Goal: Task Accomplishment & Management: Complete application form

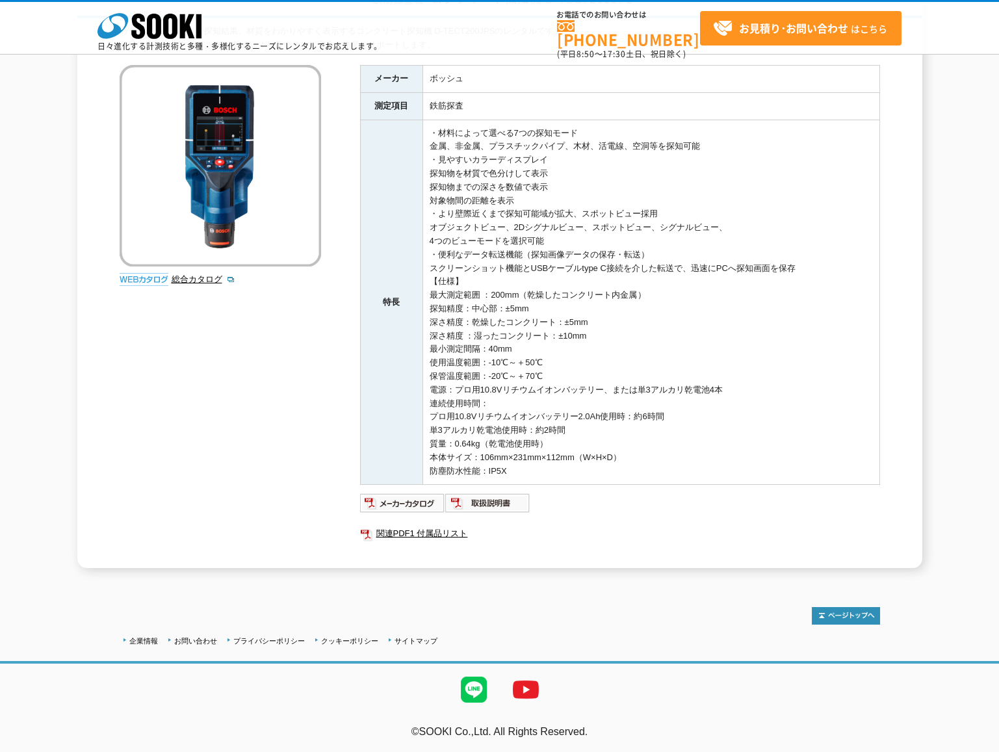
scroll to position [130, 0]
click at [387, 532] on link "関連PDF1 付属品リスト" at bounding box center [620, 533] width 520 height 17
click at [959, 150] on div "鉄筋探査機 コンクリート探知機 D-TECT200JPS カラーディスプレイで探知結果、材質をわかりやすく表示するコンクリート探知機 D-TECT200JPS…" at bounding box center [499, 275] width 999 height 586
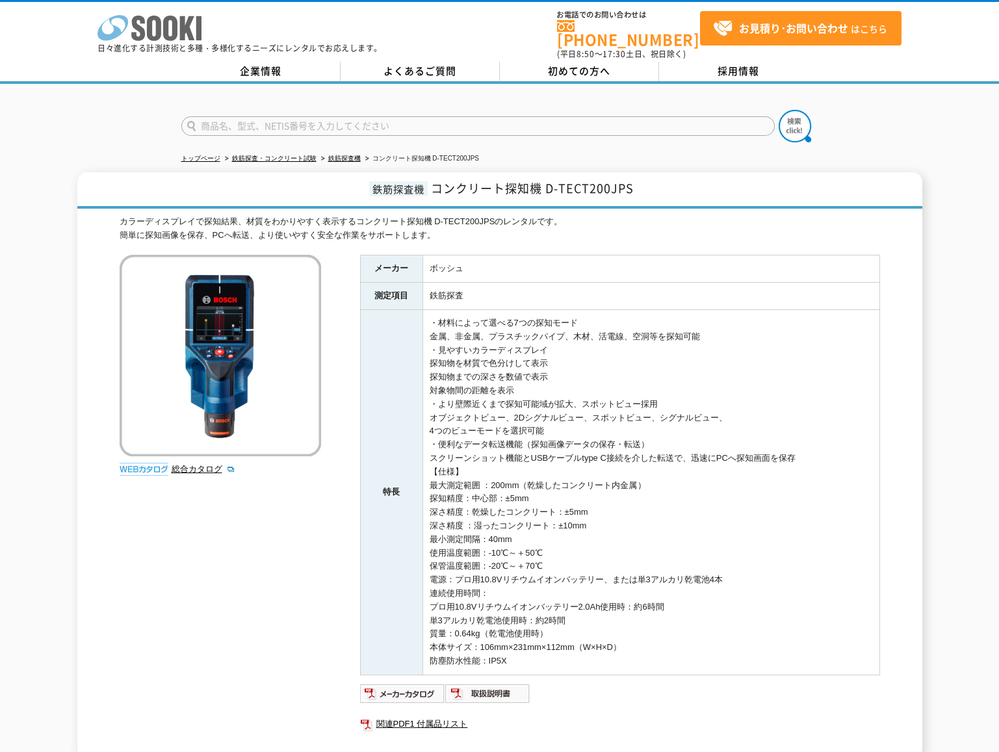
click at [153, 22] on icon "株式会社 ソーキ" at bounding box center [149, 28] width 104 height 26
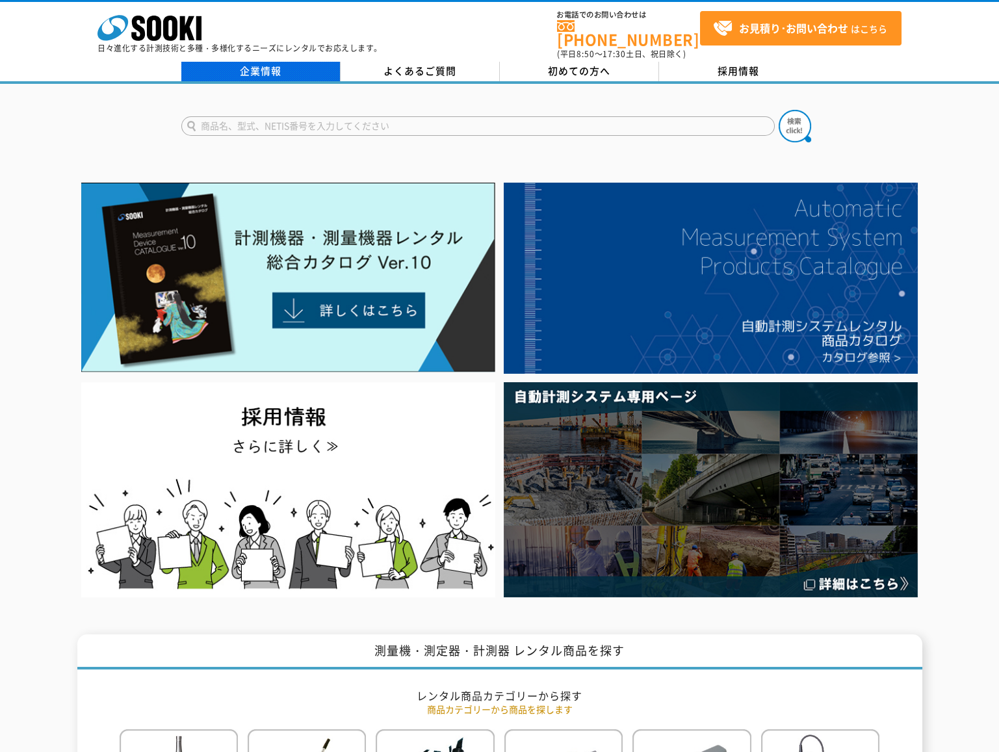
click at [252, 64] on link "企業情報" at bounding box center [260, 71] width 159 height 19
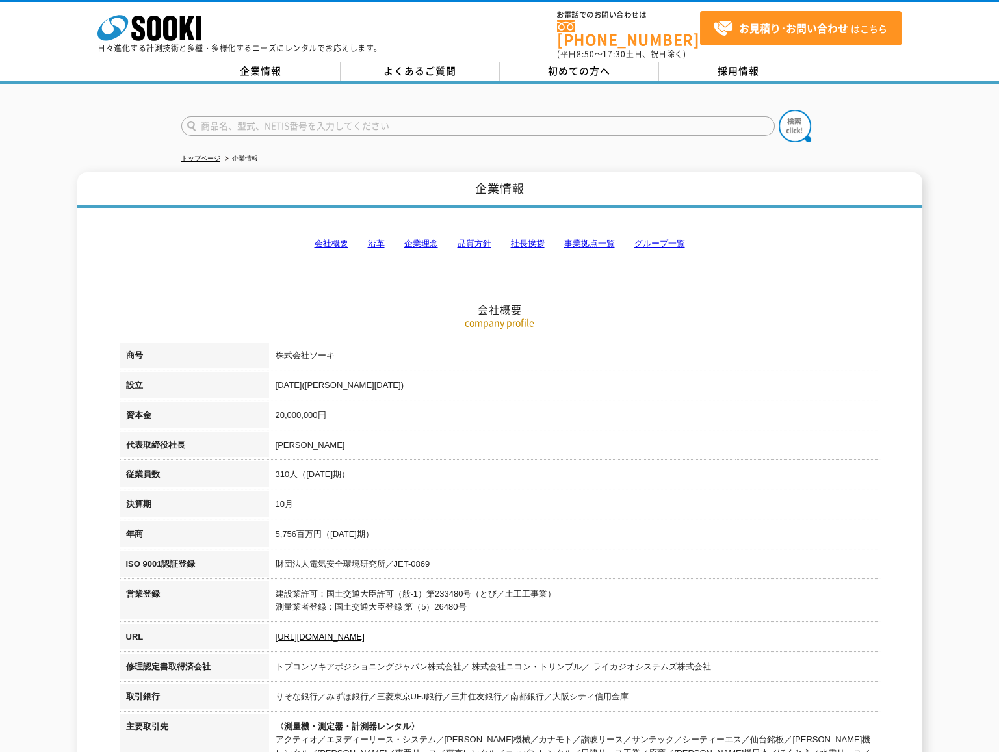
click at [663, 239] on link "グループ一覧" at bounding box center [659, 244] width 51 height 10
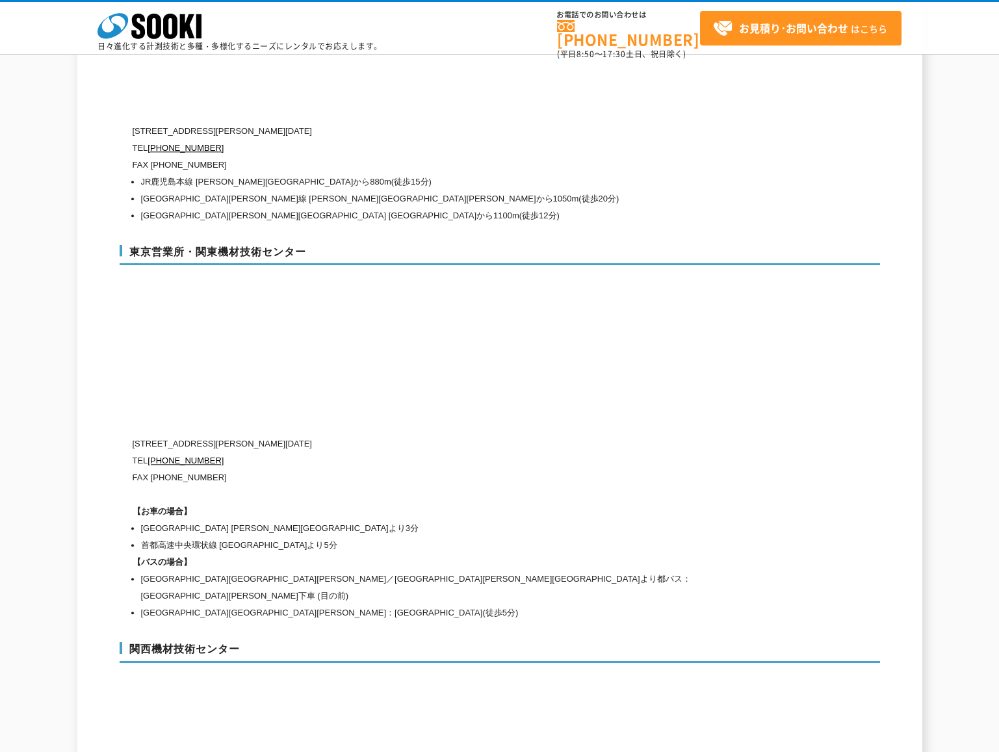
scroll to position [5223, 0]
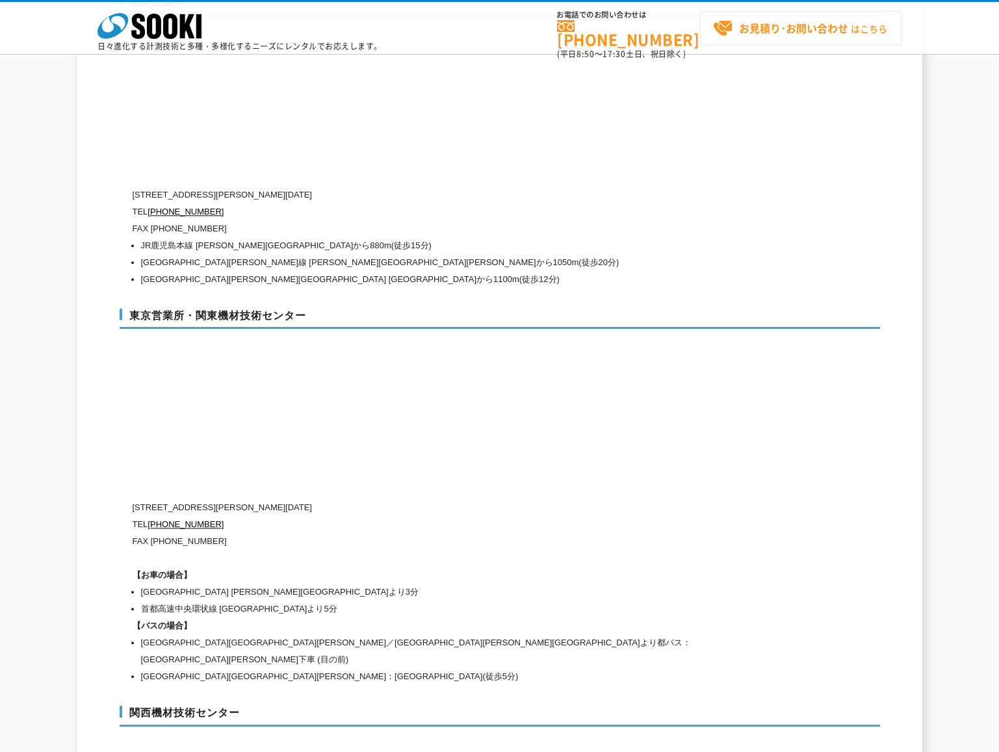
click at [812, 25] on strong "お見積り･お問い合わせ" at bounding box center [793, 28] width 109 height 16
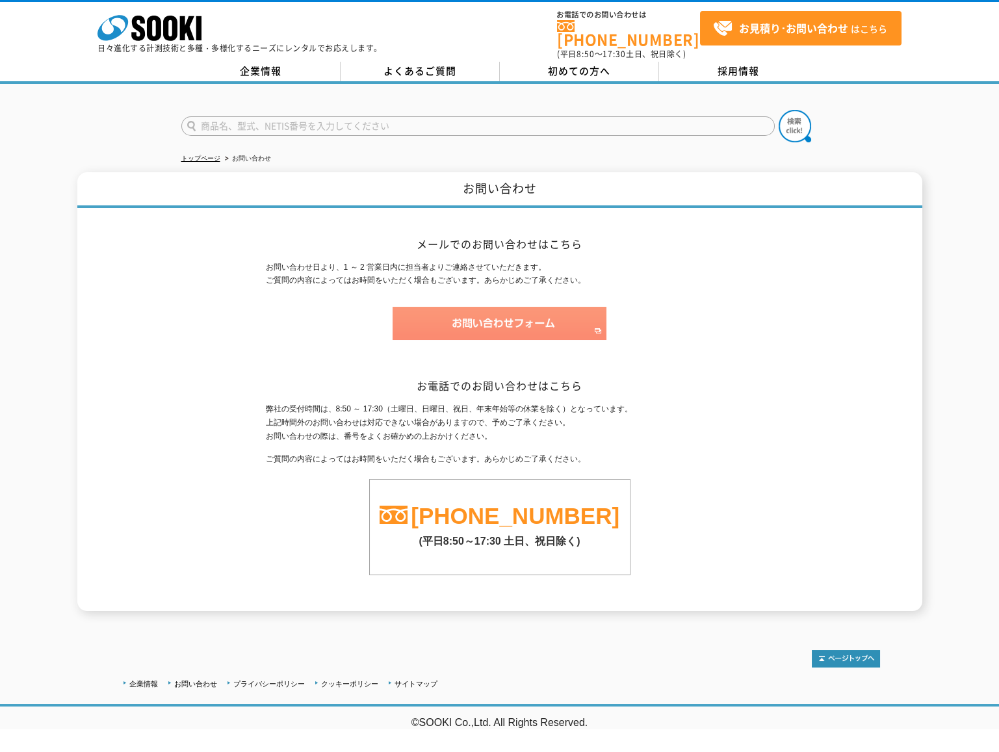
click at [506, 317] on img at bounding box center [500, 323] width 214 height 33
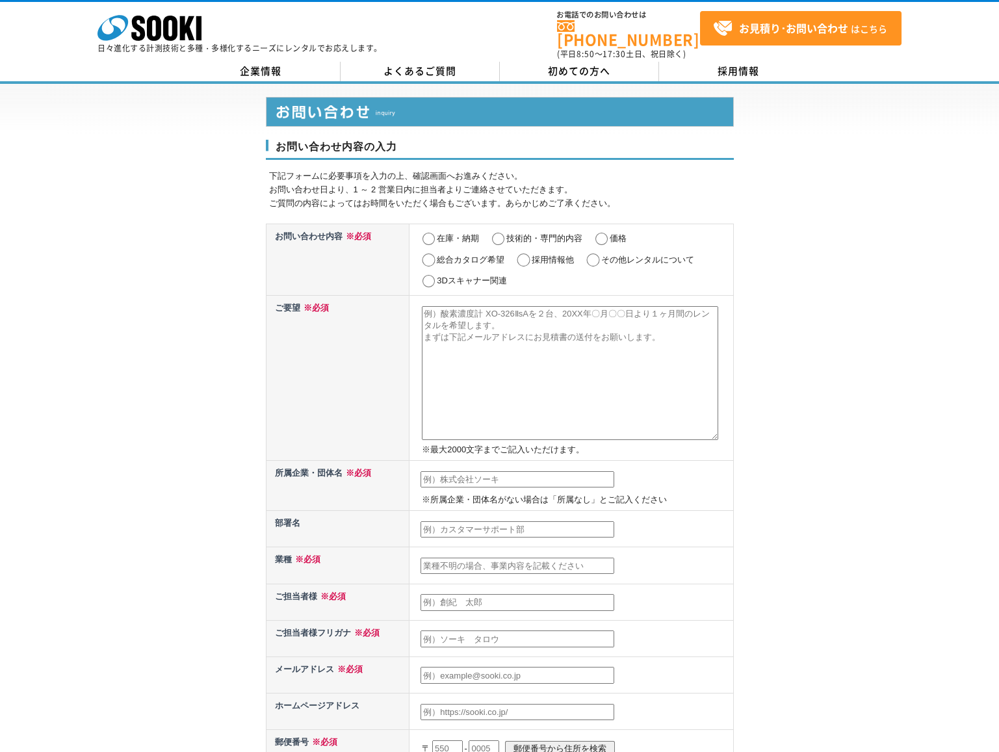
click at [433, 233] on input "在庫・納期" at bounding box center [428, 239] width 16 height 13
radio input "true"
click at [601, 233] on input "価格" at bounding box center [601, 239] width 16 height 13
radio input "true"
drag, startPoint x: 658, startPoint y: 330, endPoint x: 448, endPoint y: 309, distance: 210.9
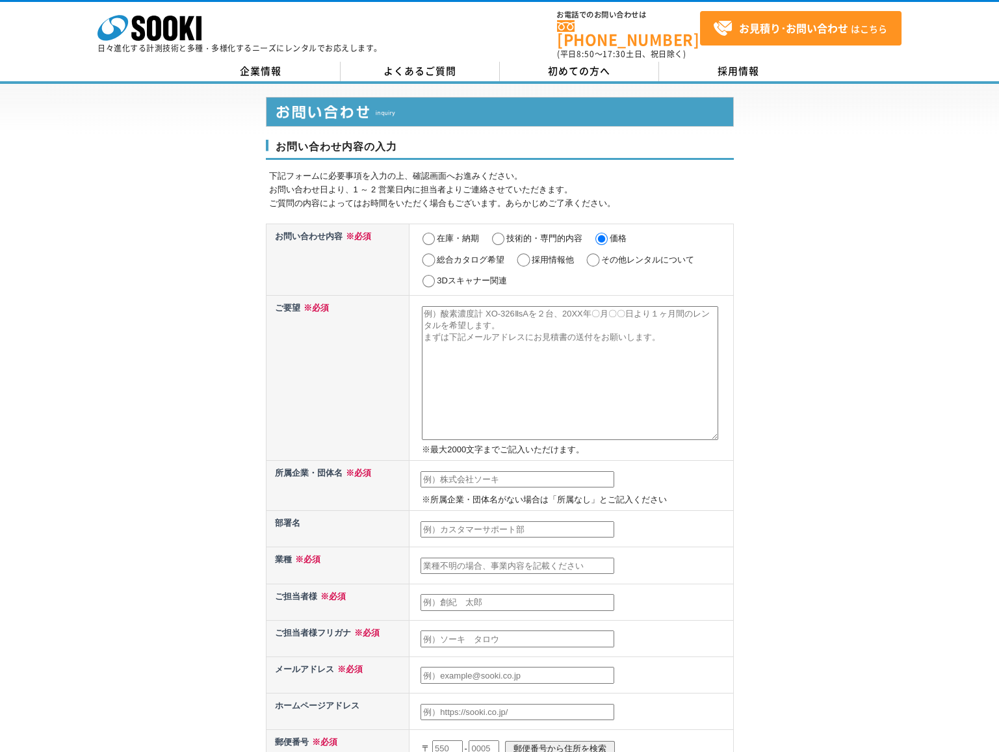
click at [442, 309] on textarea at bounding box center [570, 373] width 296 height 134
click at [428, 233] on input "在庫・納期" at bounding box center [428, 239] width 16 height 13
radio input "true"
click at [434, 311] on textarea at bounding box center [570, 373] width 296 height 134
click at [425, 306] on textarea "コンクリート探知機・ボッシュ「D-TECT200JPS」を１台、" at bounding box center [570, 373] width 296 height 134
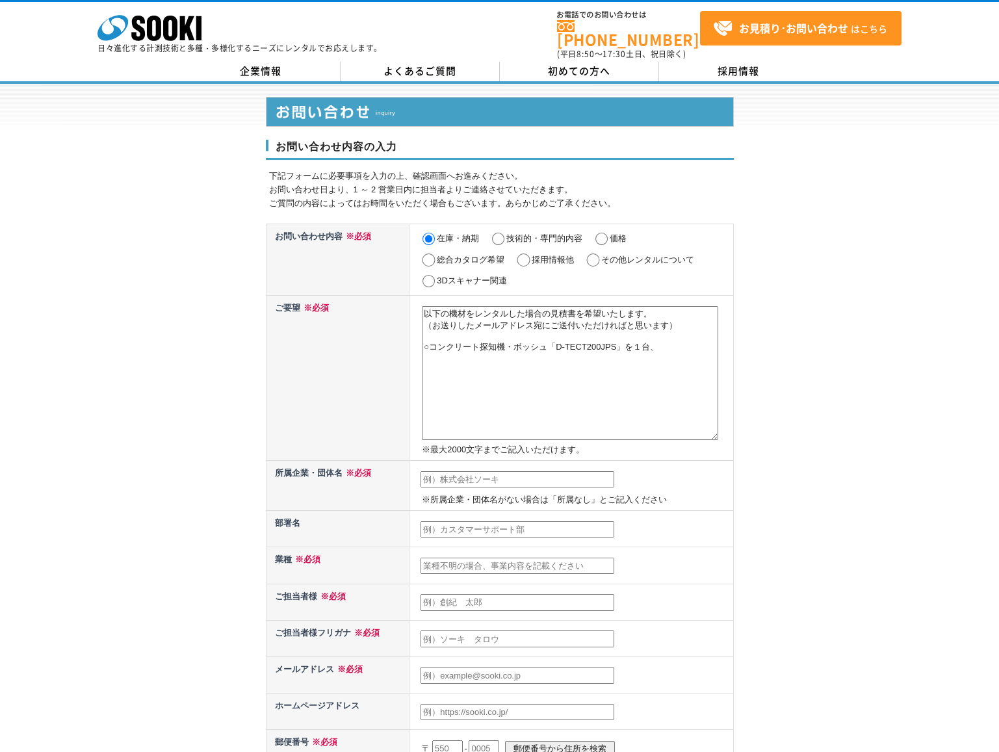
click at [635, 341] on textarea "以下の機材をレンタルした場合の見積書を希望いたします。 （お送りしたメールアドレス宛にご送付いただければと思います） ○コンクリート探知機・ボッシュ「D-TE…" at bounding box center [570, 373] width 296 height 134
drag, startPoint x: 653, startPoint y: 343, endPoint x: 686, endPoint y: 340, distance: 32.7
click at [683, 342] on textarea "以下の機材をレンタルした場合の見積書を希望いたします。 （お送りしたメールアドレス宛にご送付いただければと思います） ○コンクリート探知機・ボッシュ「D-TE…" at bounding box center [570, 373] width 296 height 134
click at [636, 341] on textarea "以下の機材をレンタルした場合の見積書を希望いたします。 （お送りしたメールアドレス宛にご送付いただければと思います） ○コンクリート探知機・ボッシュ「D-TE…" at bounding box center [570, 373] width 296 height 134
click at [431, 341] on textarea "以下の機材をレンタルした場合の見積書を希望いたします。 （お送りしたメールアドレス宛にご送付いただければと思います） ○コンクリート探知機・ボッシュ「D-TE…" at bounding box center [570, 373] width 296 height 134
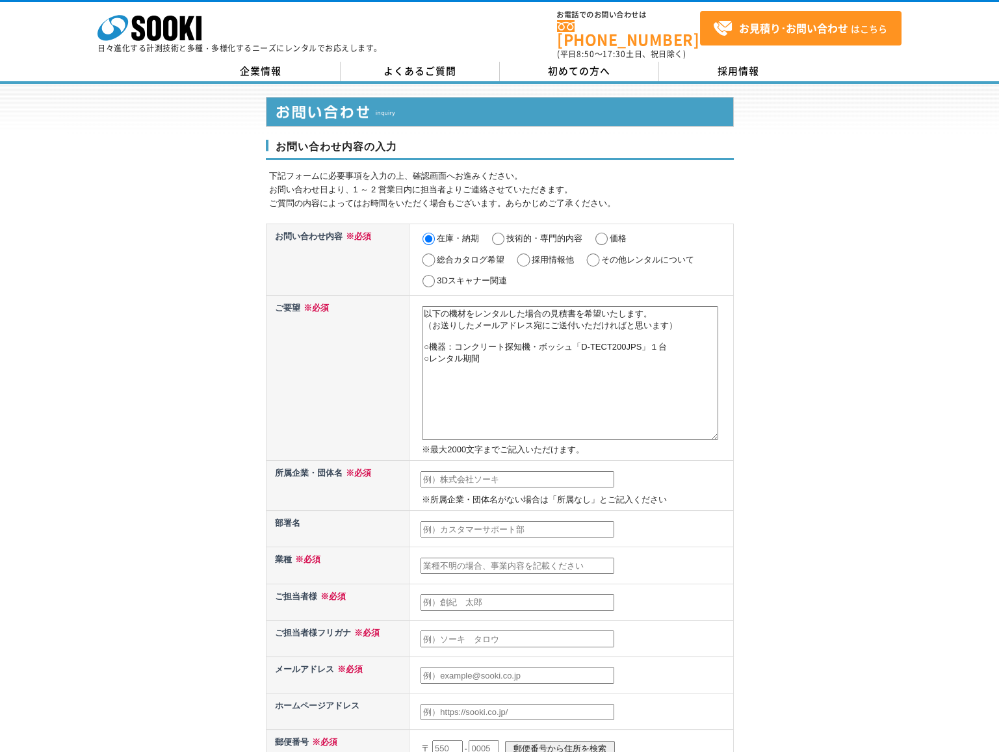
click at [485, 353] on textarea "以下の機材をレンタルした場合の見積書を希望いたします。 （お送りしたメールアドレス宛にご送付いただければと思います） ○機器：コンクリート探知機・ボッシュ「D…" at bounding box center [570, 373] width 296 height 134
click at [579, 352] on textarea "以下の機材をレンタルした場合の見積書を希望いたします。 （お送りしたメールアドレス宛にご送付いただければと思います） ○機器：コンクリート探知機・ボッシュ「D…" at bounding box center [570, 373] width 296 height 134
drag, startPoint x: 594, startPoint y: 355, endPoint x: 641, endPoint y: 349, distance: 47.8
click at [595, 354] on textarea "以下の機材をレンタルした場合の見積書を希望いたします。 （お送りしたメールアドレス宛にご送付いただければと思います） ○機器：コンクリート探知機・ボッシュ「D…" at bounding box center [570, 373] width 296 height 134
drag, startPoint x: 493, startPoint y: 355, endPoint x: 542, endPoint y: 359, distance: 49.6
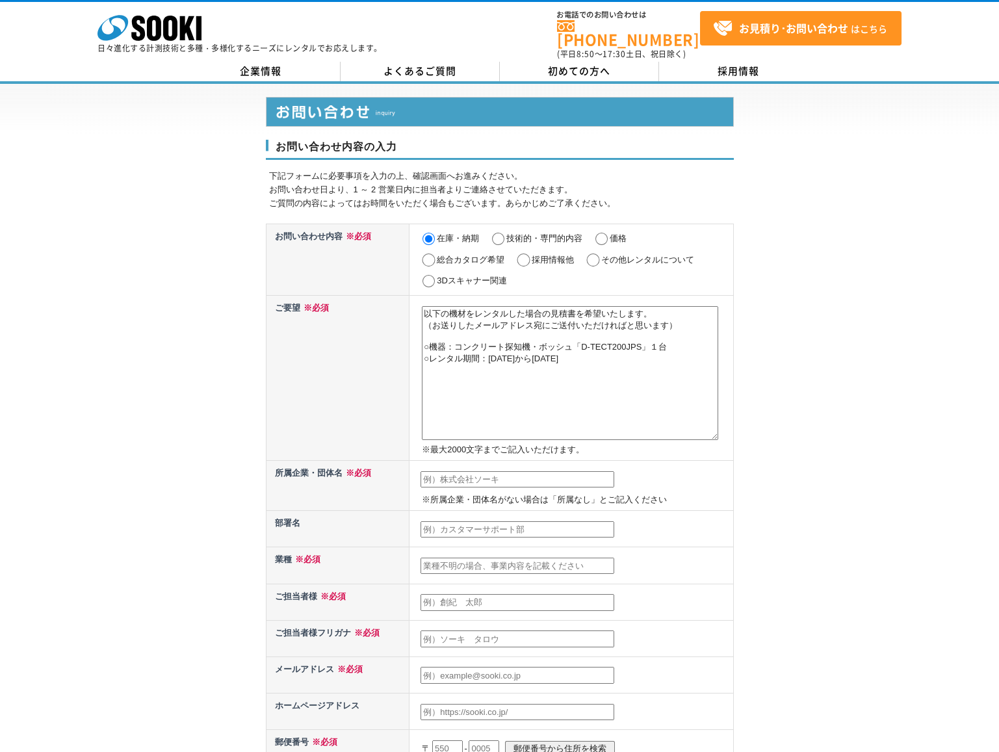
click at [542, 359] on textarea "以下の機材をレンタルした場合の見積書を希望いたします。 （お送りしたメールアドレス宛にご送付いただければと思います） ○機器：コンクリート探知機・ボッシュ「D…" at bounding box center [570, 373] width 296 height 134
click at [567, 355] on textarea "以下の機材をレンタルした場合の見積書を希望いたします。 （お送りしたメールアドレス宛にご送付いただければと思います） ○機器：コンクリート探知機・ボッシュ「D…" at bounding box center [570, 373] width 296 height 134
paste textarea "2025年11月"
drag, startPoint x: 554, startPoint y: 354, endPoint x: 574, endPoint y: 352, distance: 20.2
click at [571, 353] on textarea "以下の機材をレンタルした場合の見積書を希望いたします。 （お送りしたメールアドレス宛にご送付いただければと思います） ○機器：コンクリート探知機・ボッシュ「D…" at bounding box center [570, 373] width 296 height 134
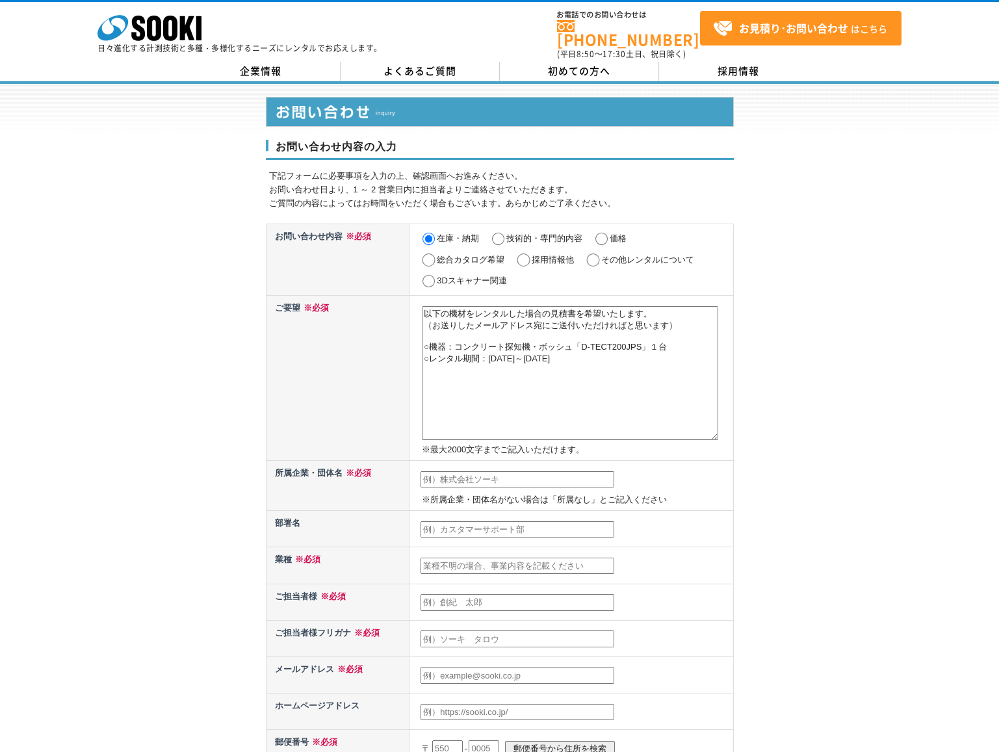
click at [643, 355] on textarea "以下の機材をレンタルした場合の見積書を希望いたします。 （お送りしたメールアドレス宛にご送付いただければと思います） ○機器：コンクリート探知機・ボッシュ「D…" at bounding box center [570, 373] width 296 height 134
drag, startPoint x: 435, startPoint y: 342, endPoint x: 448, endPoint y: 341, distance: 13.1
click at [448, 341] on textarea "以下の機材をレンタルした場合の見積書を希望いたします。 （お送りしたメールアドレス宛にご送付いただければと思います） ○機器：コンクリート探知機・ボッシュ「D…" at bounding box center [570, 373] width 296 height 134
click at [552, 306] on textarea "以下の機材をレンタルした場合の見積書を希望いたします。 （お送りしたメールアドレス宛にご送付いただければと思います） ○機材：コンクリート探知機・ボッシュ「D…" at bounding box center [570, 373] width 296 height 134
click at [653, 306] on textarea "以下の機材をレンタルした場合の見積書を希望いたします。 （お送りしたメールアドレス宛にご送付いただければと思います） ○機材：コンクリート探知機・ボッシュ「D…" at bounding box center [570, 373] width 296 height 134
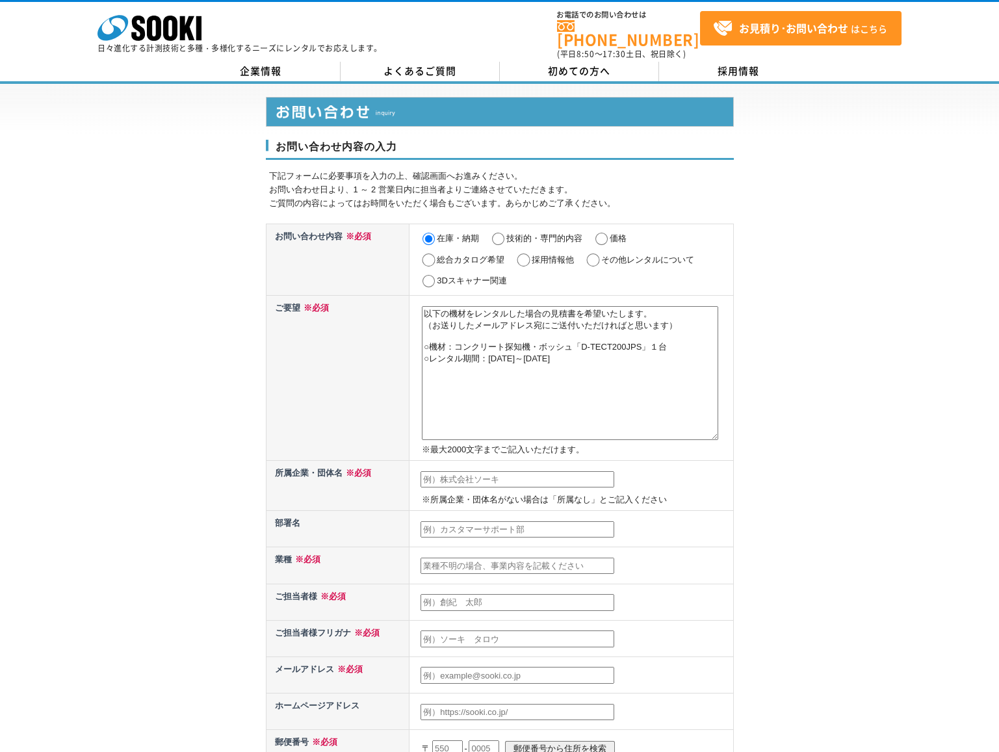
click at [474, 306] on textarea "以下の機材をレンタルした場合の見積書を希望いたします。 （お送りしたメールアドレス宛にご送付いただければと思います） ○機材：コンクリート探知機・ボッシュ「D…" at bounding box center [570, 373] width 296 height 134
click at [471, 306] on textarea "以下の機材をレンタルした場合の見積書を希望いたします。 （お送りしたメールアドレス宛にご送付いただければと思います） ○機材：コンクリート探知機・ボッシュ「D…" at bounding box center [570, 373] width 296 height 134
click at [508, 307] on textarea "以下の機材のレンタルした場合の見積書を希望いたします。 （お送りしたメールアドレス宛にご送付いただければと思います） ○機材：コンクリート探知機・ボッシュ「D…" at bounding box center [570, 373] width 296 height 134
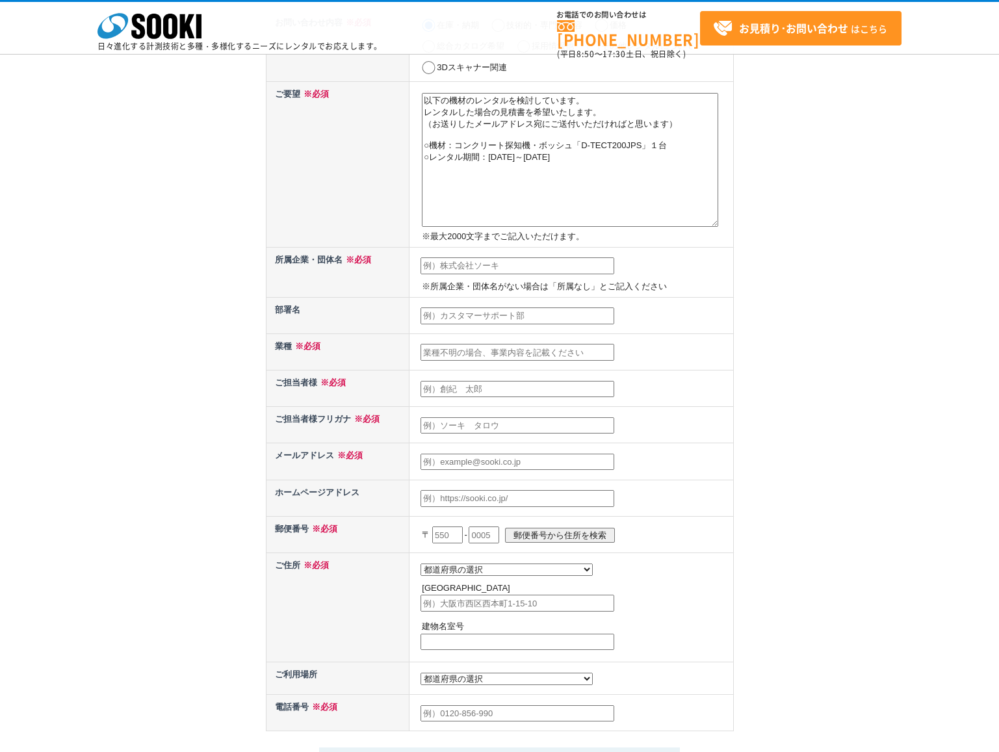
scroll to position [195, 0]
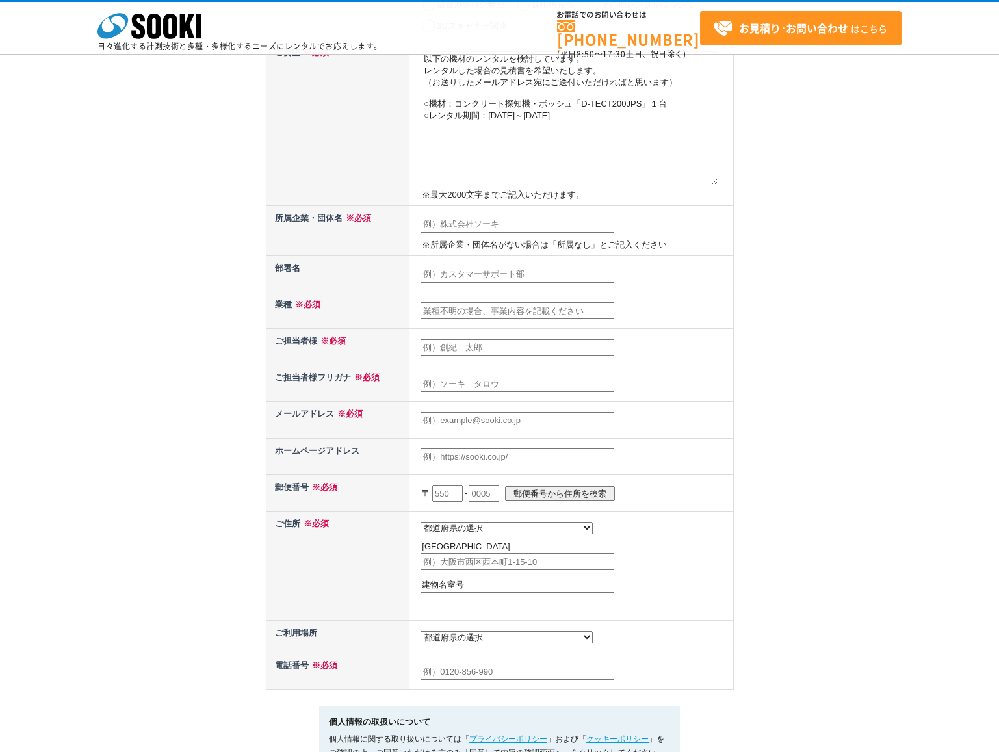
type textarea "以下の機材のレンタルを検討しています。 レンタルした場合の見積書を希望いたします。 （お送りしたメールアドレス宛にご送付いただければと思います） ○機材：コン…"
click at [436, 222] on input "text" at bounding box center [517, 224] width 194 height 17
type input "有限会社湧設計"
type input "佐藤　元彦"
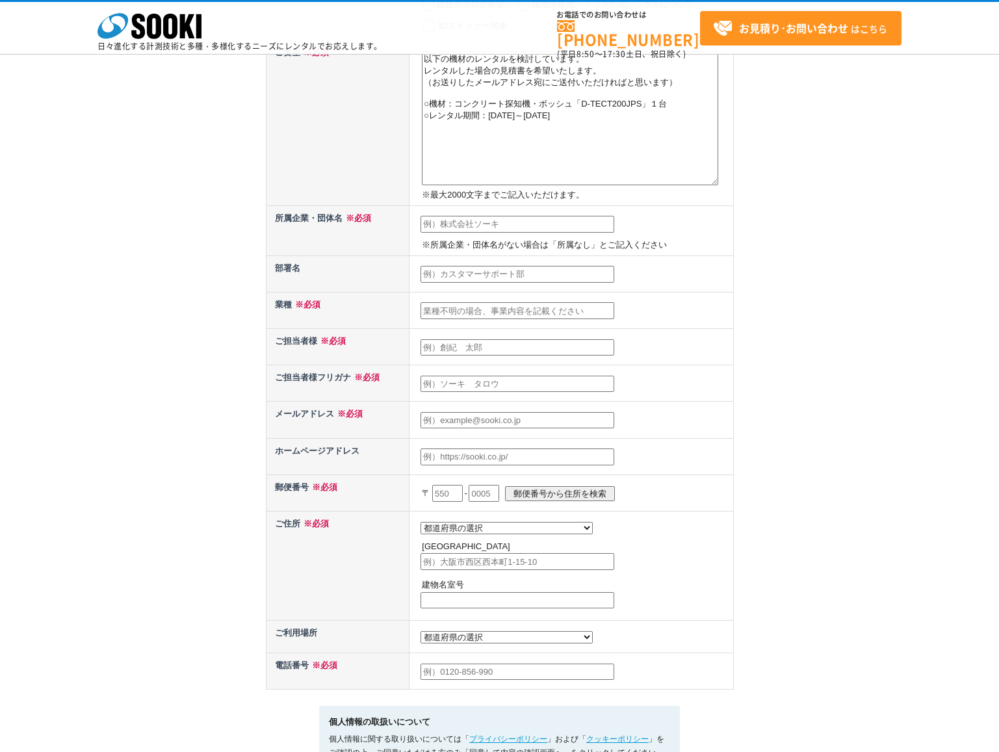
type input "a-hirosawa@you-sekkei.com"
type input "960"
type input "福島県福島市曽根田町６番７号グリーンアカデミービル２Ｆ"
click at [437, 307] on input "text" at bounding box center [517, 310] width 194 height 17
type input "設計事務所"
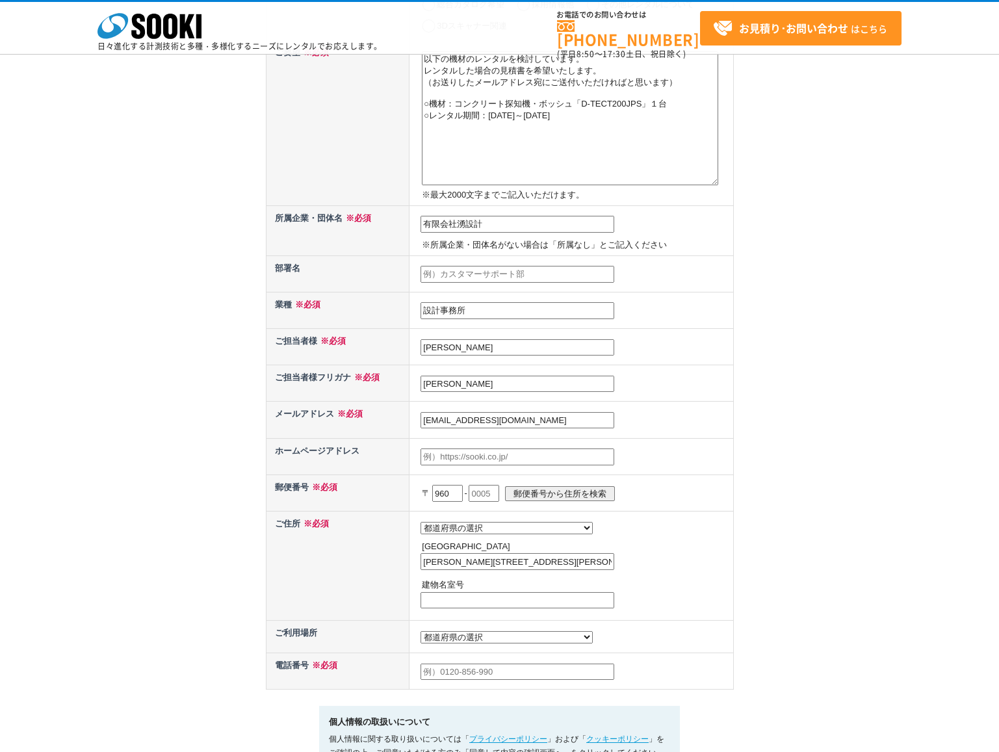
drag, startPoint x: 495, startPoint y: 345, endPoint x: 396, endPoint y: 339, distance: 98.3
click at [396, 339] on tr "ご担当者様 ※必須 佐藤　元彦" at bounding box center [499, 347] width 467 height 36
type input "廣澤　綾子"
click at [439, 378] on input "佐藤　元彦" at bounding box center [517, 384] width 194 height 17
drag, startPoint x: 499, startPoint y: 383, endPoint x: 386, endPoint y: 377, distance: 113.2
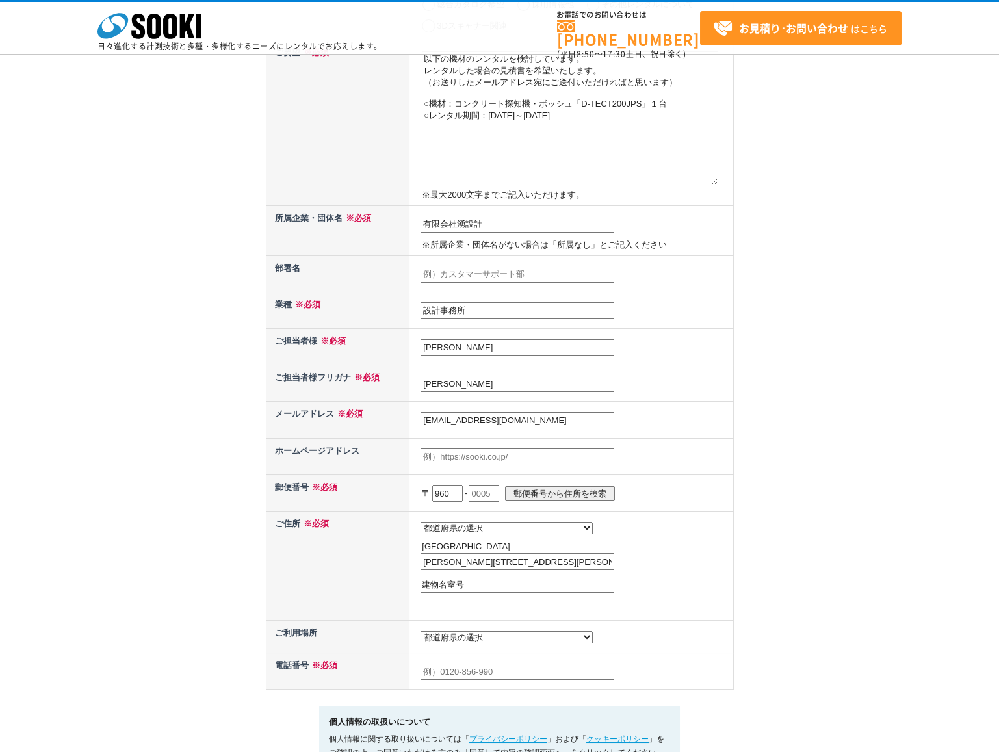
click at [386, 377] on tr "ご担当者様フリガナ ※必須 佐藤　元彦" at bounding box center [499, 383] width 467 height 36
type input "ヒロサワ　アヤコ"
click at [546, 418] on input "a-hirosawa@you-sekkei.com" at bounding box center [517, 420] width 194 height 17
click at [798, 445] on div "お問い合わせ内容の入力 下記フォームに必要事項を入力の上、確認画面へお進みください。 お問い合わせ日より、1 ～ 2 営業日内に担当者よりご連絡させていただき…" at bounding box center [499, 329] width 999 height 1003
click at [556, 418] on input "a-hirosawa@you-sekkei.com" at bounding box center [517, 420] width 194 height 17
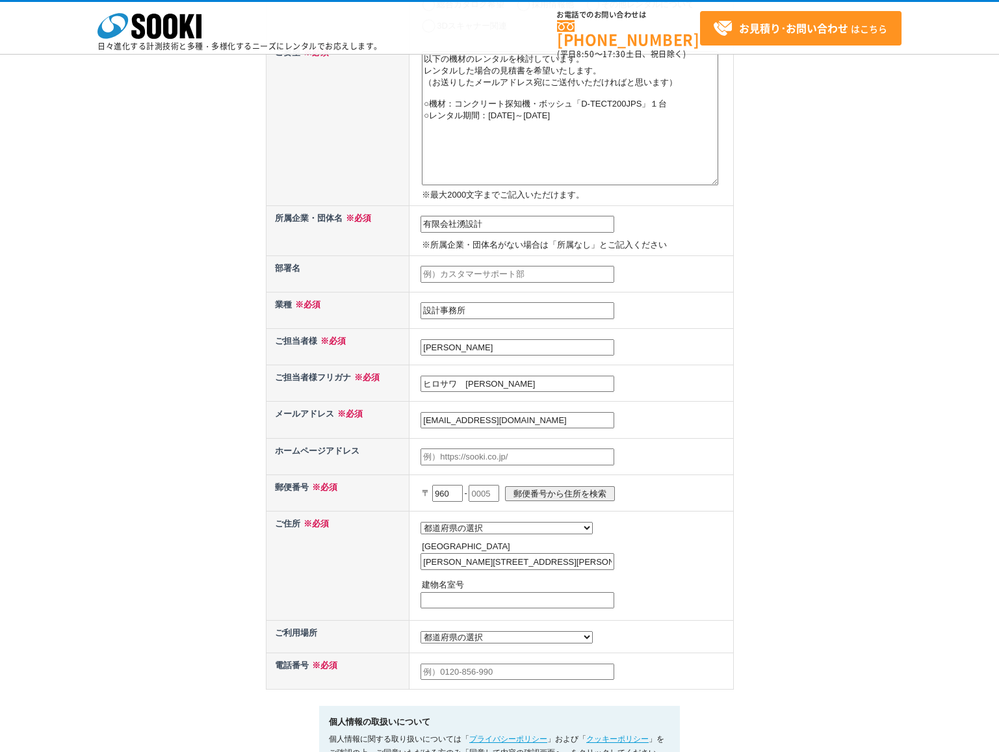
click at [816, 442] on div "お問い合わせ内容の入力 下記フォームに必要事項を入力の上、確認画面へお進みください。 お問い合わせ日より、1 ～ 2 営業日内に担当者よりご連絡させていただき…" at bounding box center [499, 329] width 999 height 1003
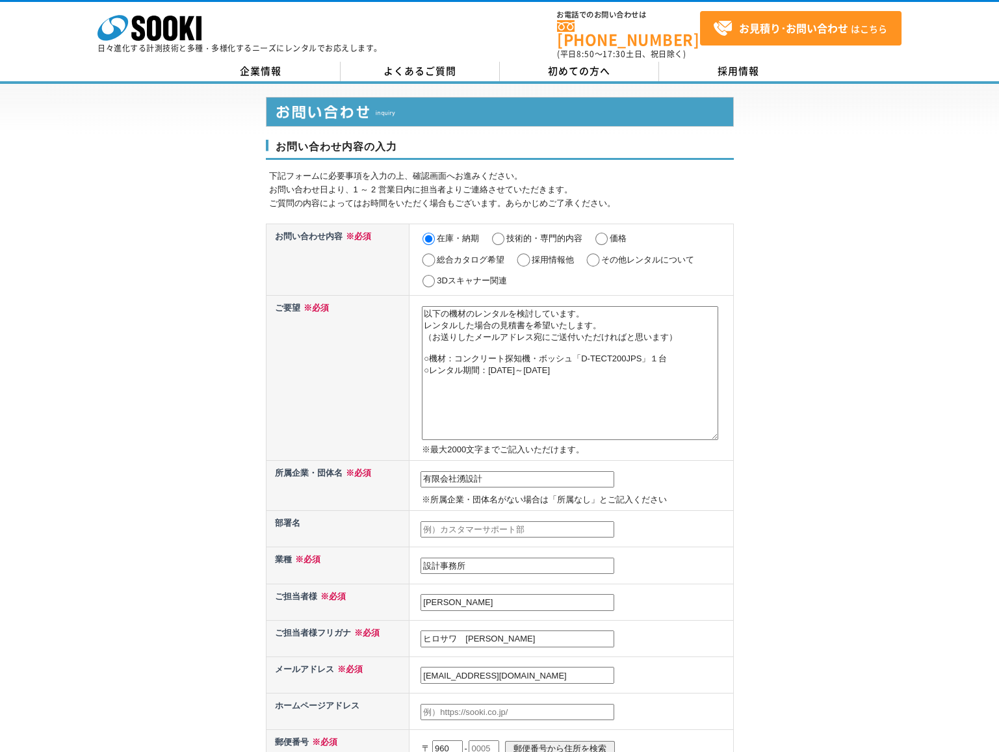
scroll to position [0, 0]
click at [600, 233] on input "価格" at bounding box center [601, 239] width 16 height 13
radio input "true"
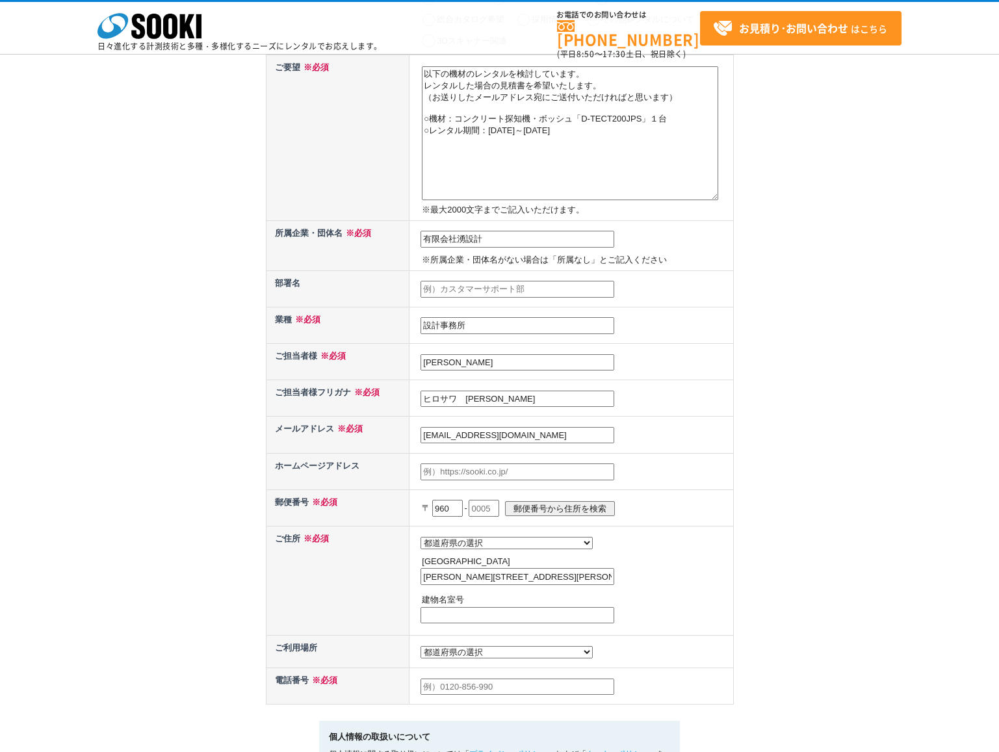
scroll to position [195, 0]
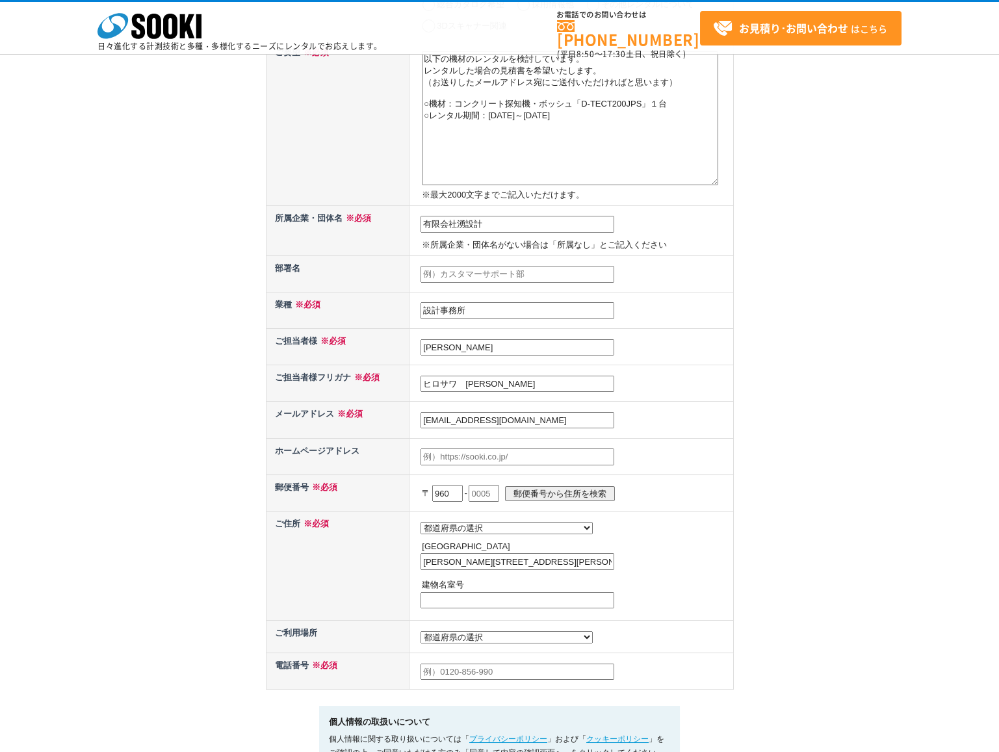
click at [490, 489] on input "text" at bounding box center [484, 493] width 31 height 17
type input "8051"
click at [546, 490] on input "郵便番号から住所を検索" at bounding box center [560, 493] width 110 height 15
select select "7"
click at [495, 563] on input "福島市曽根田町" at bounding box center [517, 561] width 194 height 17
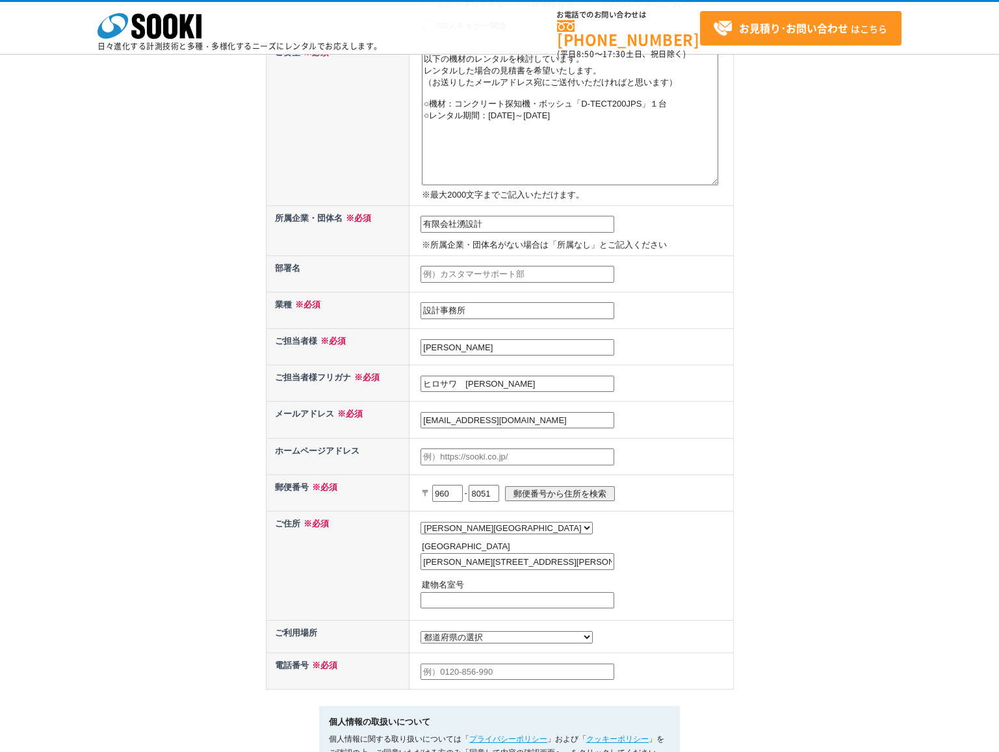
drag, startPoint x: 490, startPoint y: 562, endPoint x: 502, endPoint y: 561, distance: 12.4
click at [502, 561] on input "福島市曽根田町６番７号グリーンアカデミービル２F" at bounding box center [517, 561] width 194 height 17
drag, startPoint x: 505, startPoint y: 562, endPoint x: 511, endPoint y: 558, distance: 6.7
click at [511, 558] on input "福島市曽根田町６-７号グリーンアカデミービル２F" at bounding box center [517, 561] width 194 height 17
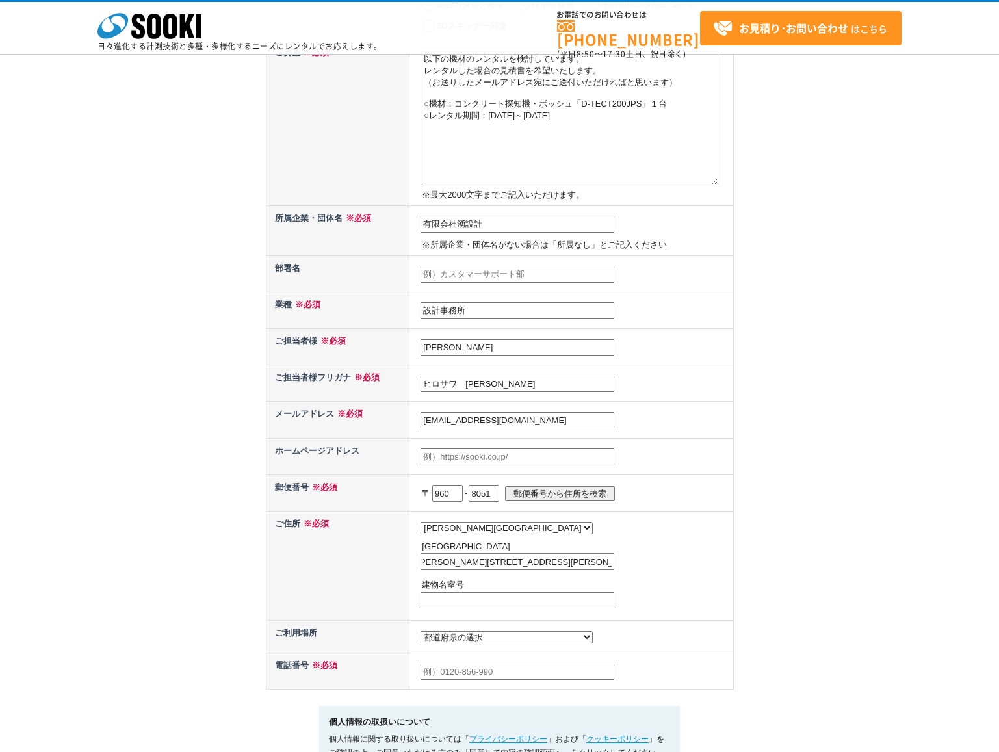
drag, startPoint x: 495, startPoint y: 558, endPoint x: 614, endPoint y: 558, distance: 118.9
click at [614, 558] on input "福島市曽根田町６-７　グリーンアカデミービル２F" at bounding box center [517, 561] width 194 height 17
type input "福島市曽根田町６-７"
drag, startPoint x: 434, startPoint y: 600, endPoint x: 444, endPoint y: 603, distance: 10.3
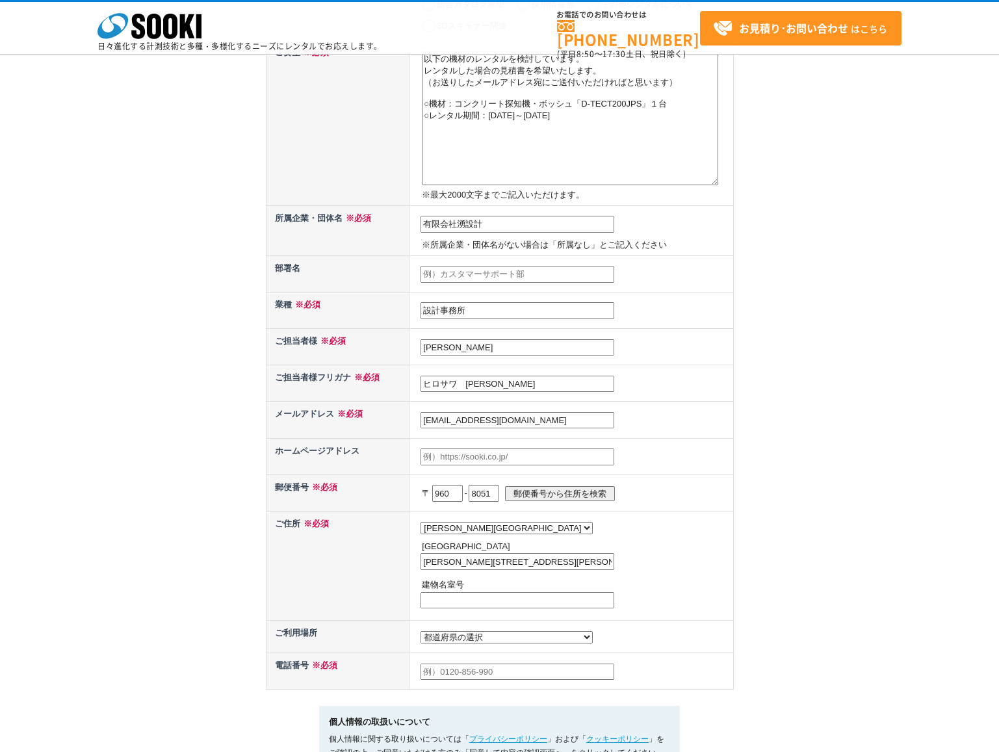
click at [434, 601] on input "text" at bounding box center [517, 600] width 194 height 17
paste input "グリーンアカデミービル２F"
click at [432, 601] on input "グリーンアカデミービル２F" at bounding box center [517, 600] width 194 height 17
click at [547, 601] on input "グリーンアカデミービル２F" at bounding box center [517, 600] width 194 height 17
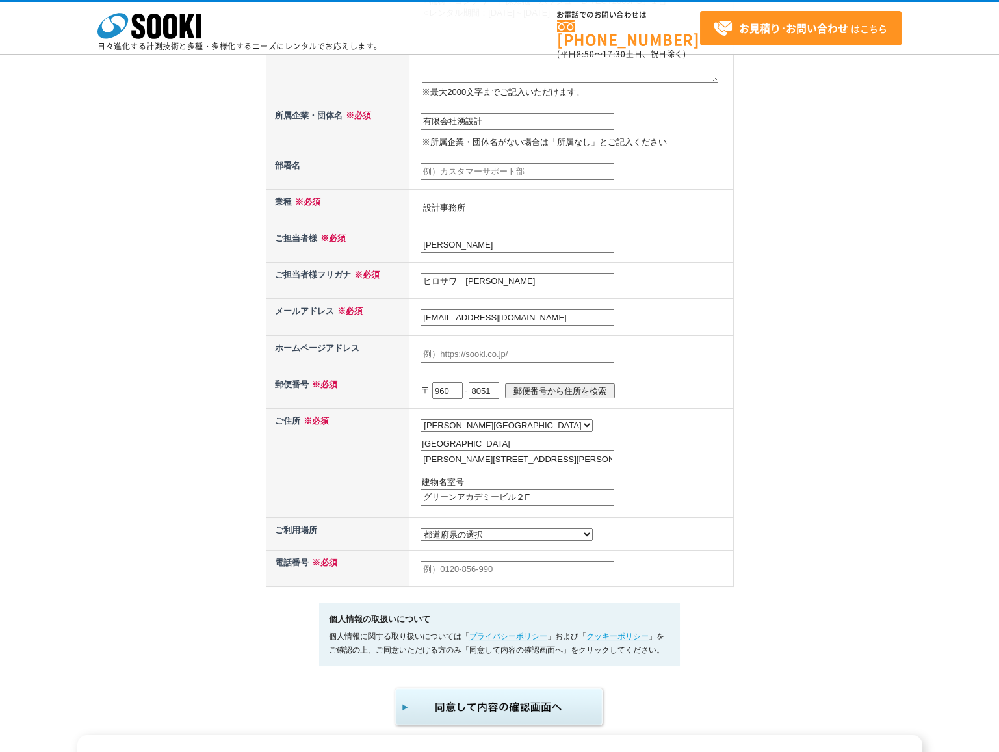
scroll to position [325, 0]
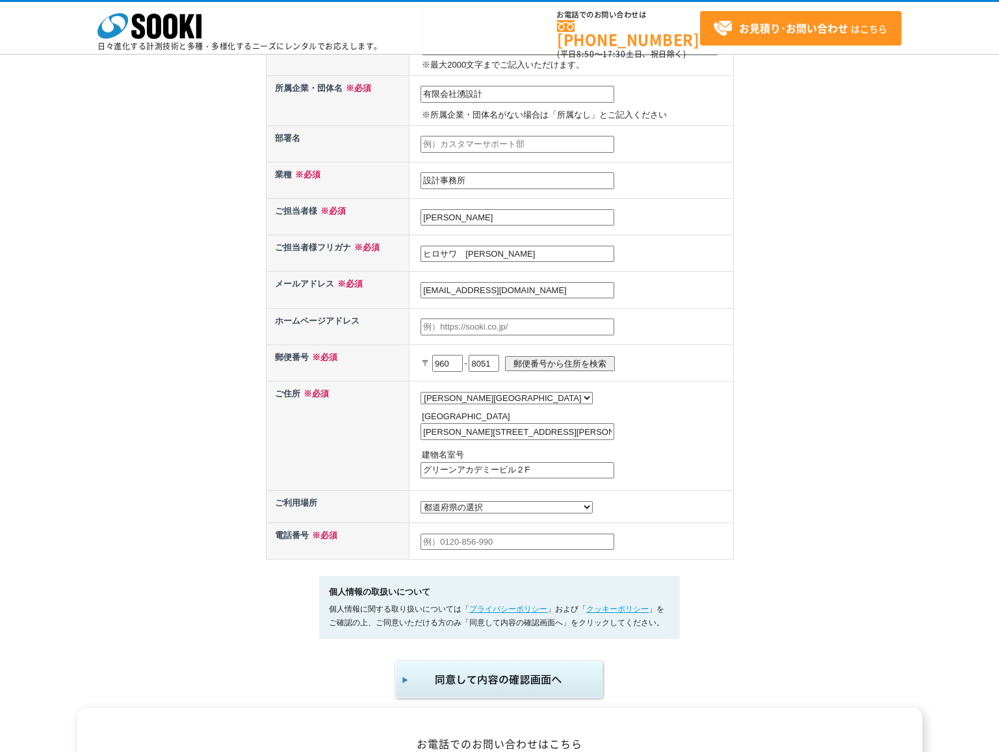
type input "グリーンアカデミービル２F"
click at [448, 542] on input "text" at bounding box center [517, 542] width 194 height 17
type input "024-573-8100"
click at [845, 621] on div "お問い合わせ内容の入力 下記フォームに必要事項を入力の上、確認画面へお進みください。 お問い合わせ日より、1 ～ 2 営業日内に担当者よりご連絡させていただき…" at bounding box center [499, 199] width 999 height 1003
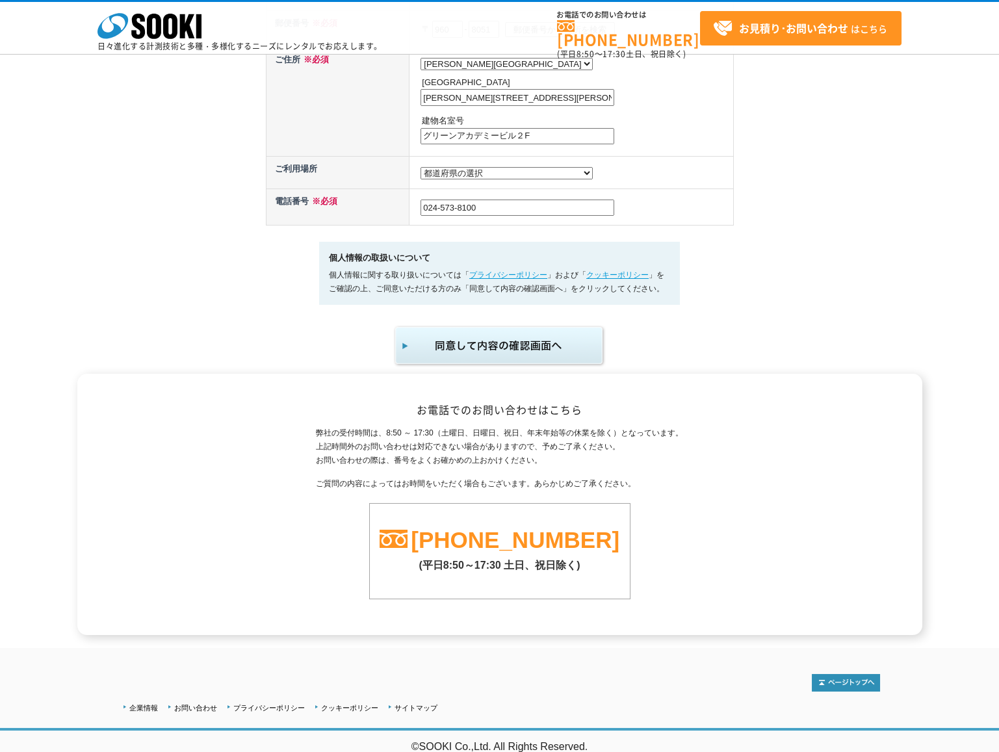
scroll to position [662, 0]
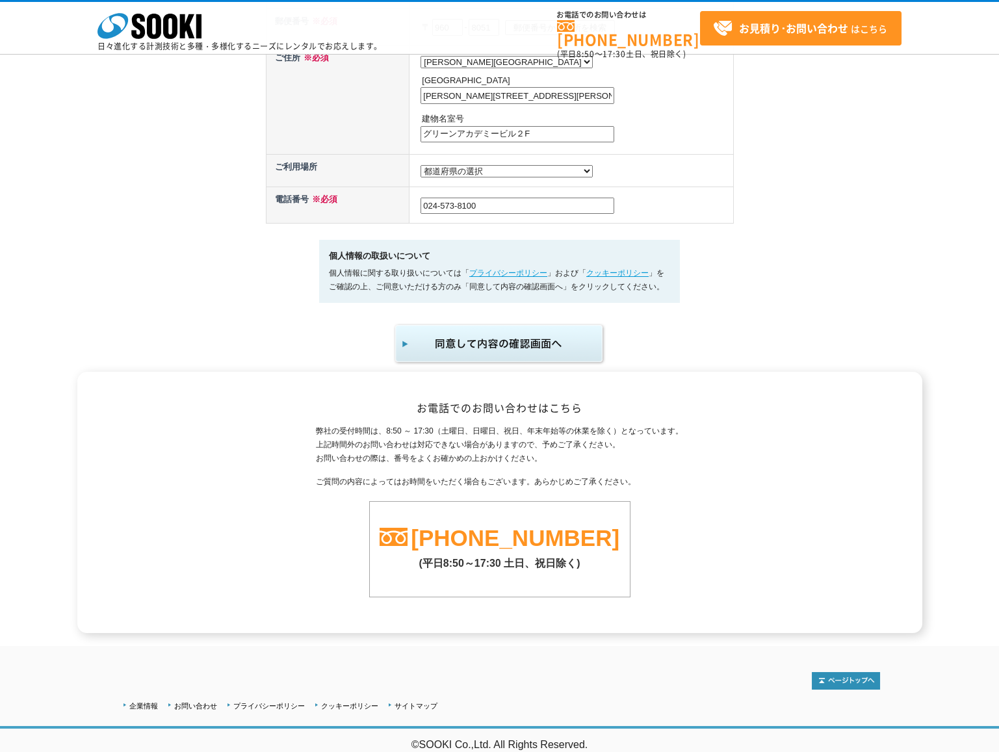
click at [482, 339] on img "submit" at bounding box center [499, 343] width 213 height 43
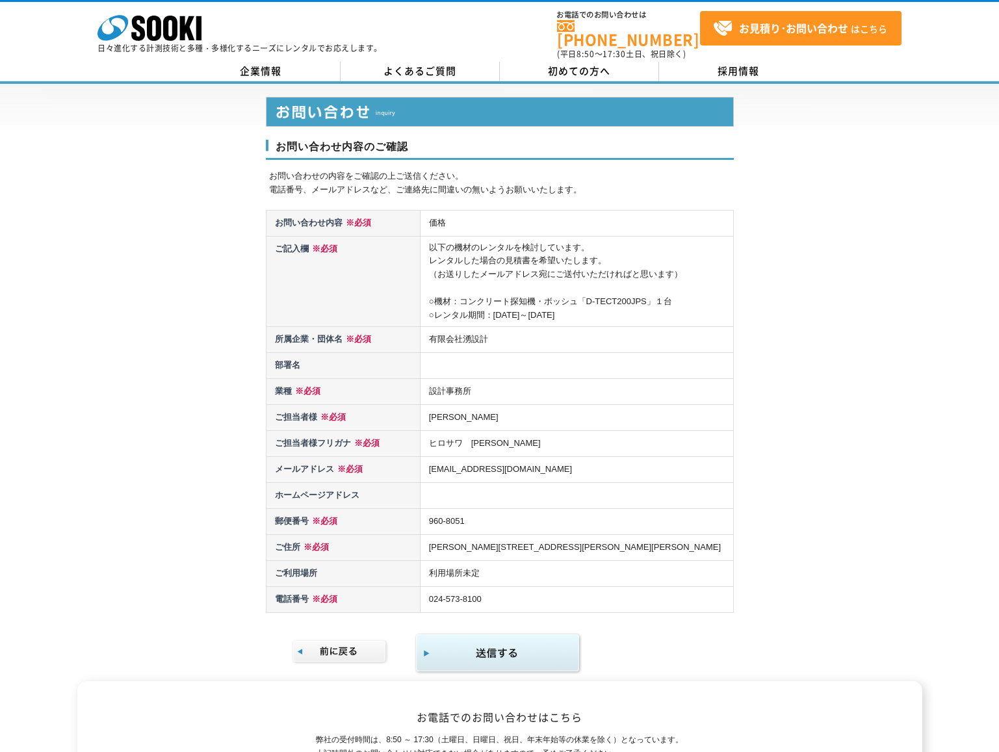
click at [468, 648] on img "submit" at bounding box center [498, 653] width 167 height 42
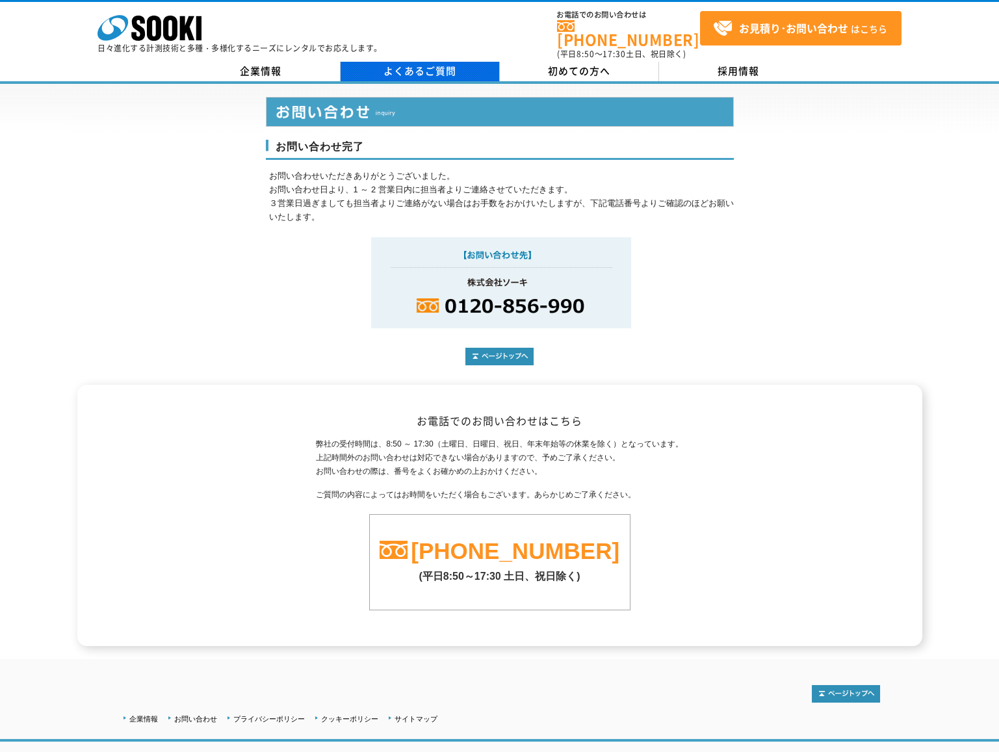
click at [432, 69] on link "よくあるご質問" at bounding box center [420, 71] width 159 height 19
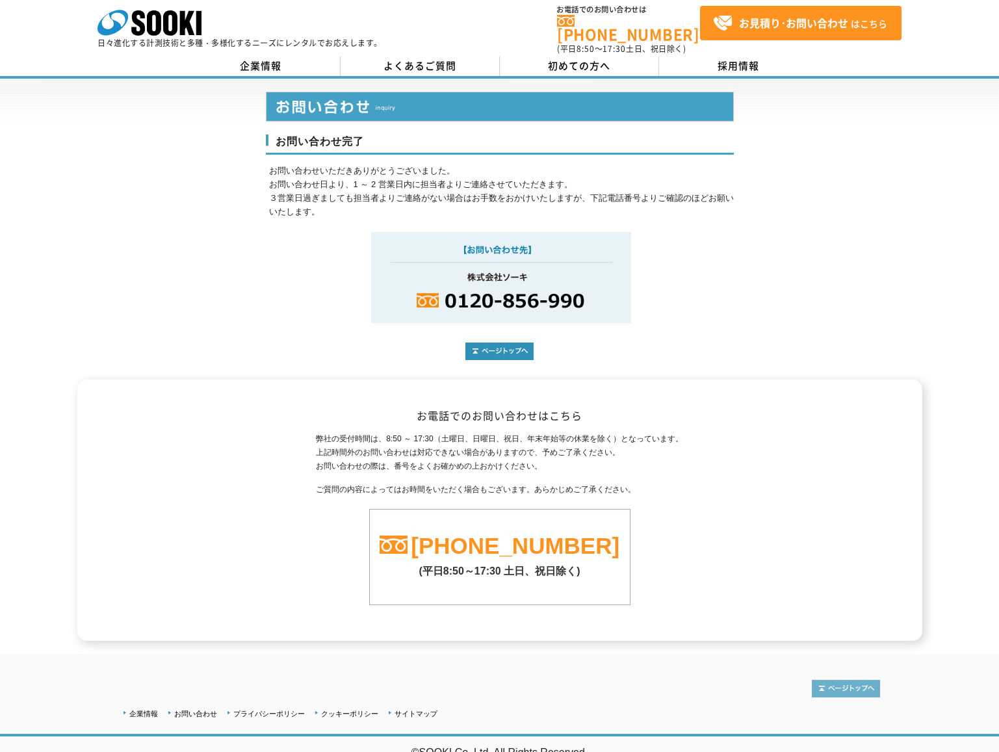
click at [855, 680] on img at bounding box center [846, 689] width 68 height 18
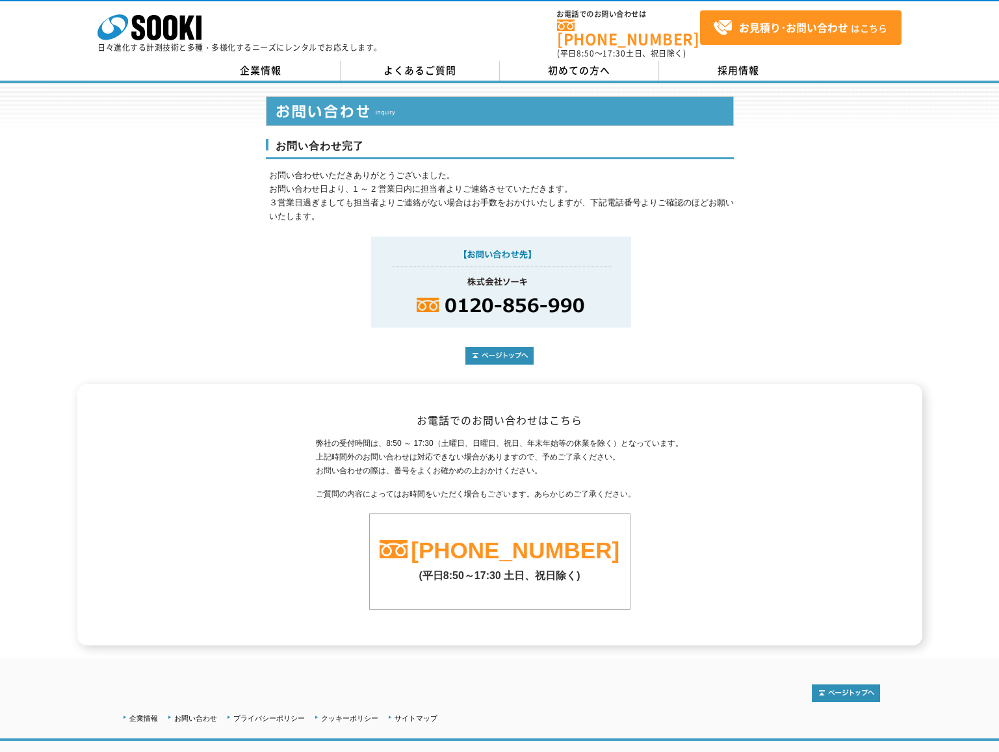
scroll to position [0, 0]
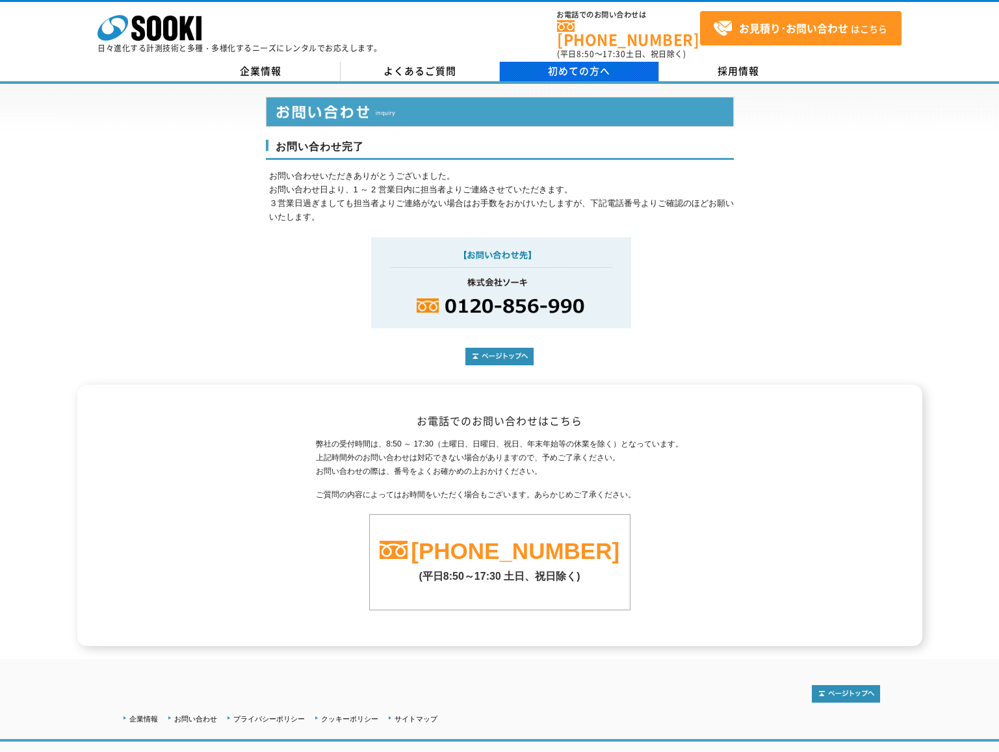
click at [586, 64] on span "初めての方へ" at bounding box center [579, 71] width 62 height 14
